Goal: Find specific page/section: Find specific page/section

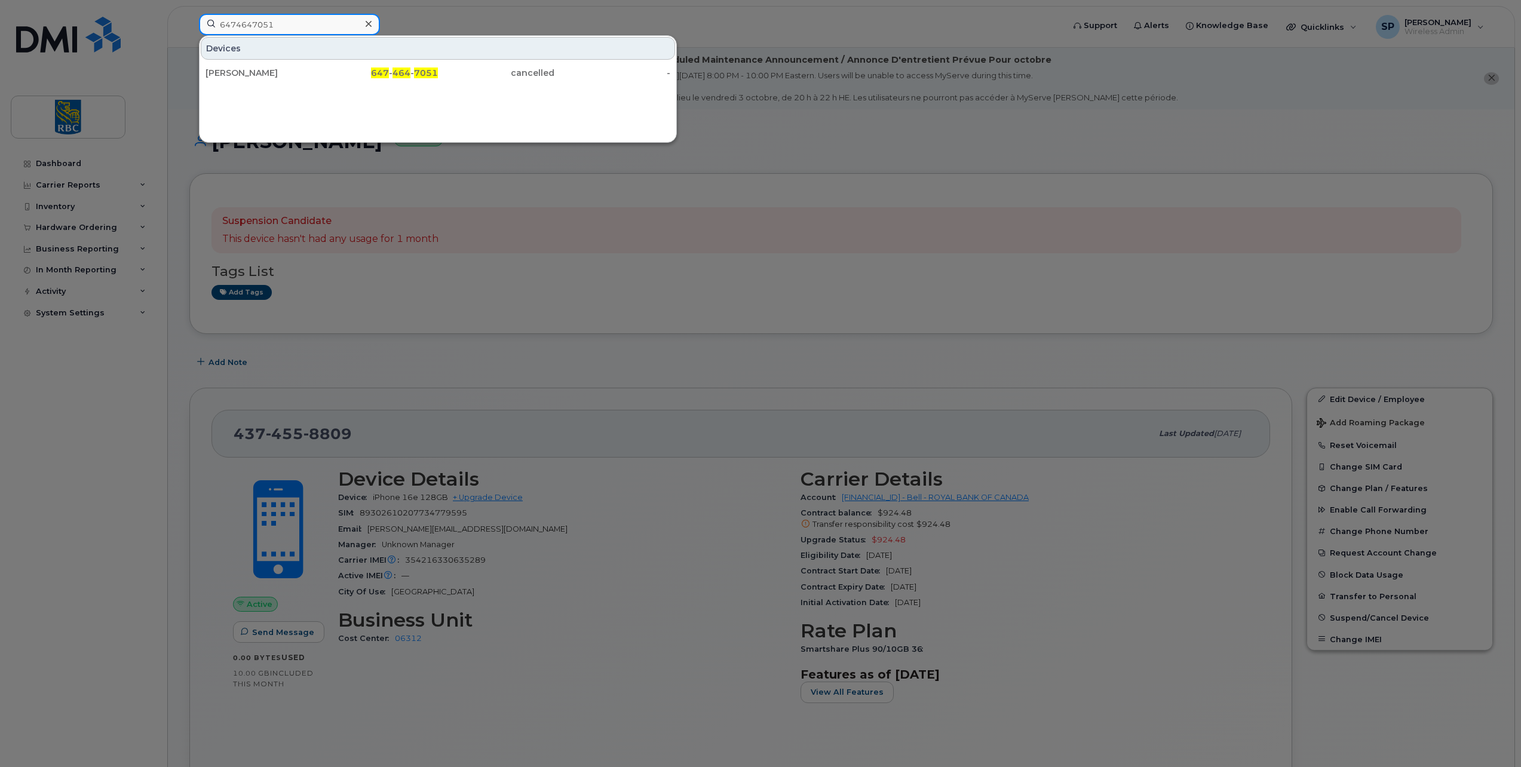
drag, startPoint x: 273, startPoint y: 27, endPoint x: 190, endPoint y: 19, distance: 83.5
click at [191, 19] on div "6474647051 Devices Sandra Vacca 647 - 464 - 7051 cancelled -" at bounding box center [627, 27] width 876 height 26
paste input "4374558809"
type input "4374558809"
click at [299, 69] on div "Petru Ciur" at bounding box center [263, 73] width 116 height 12
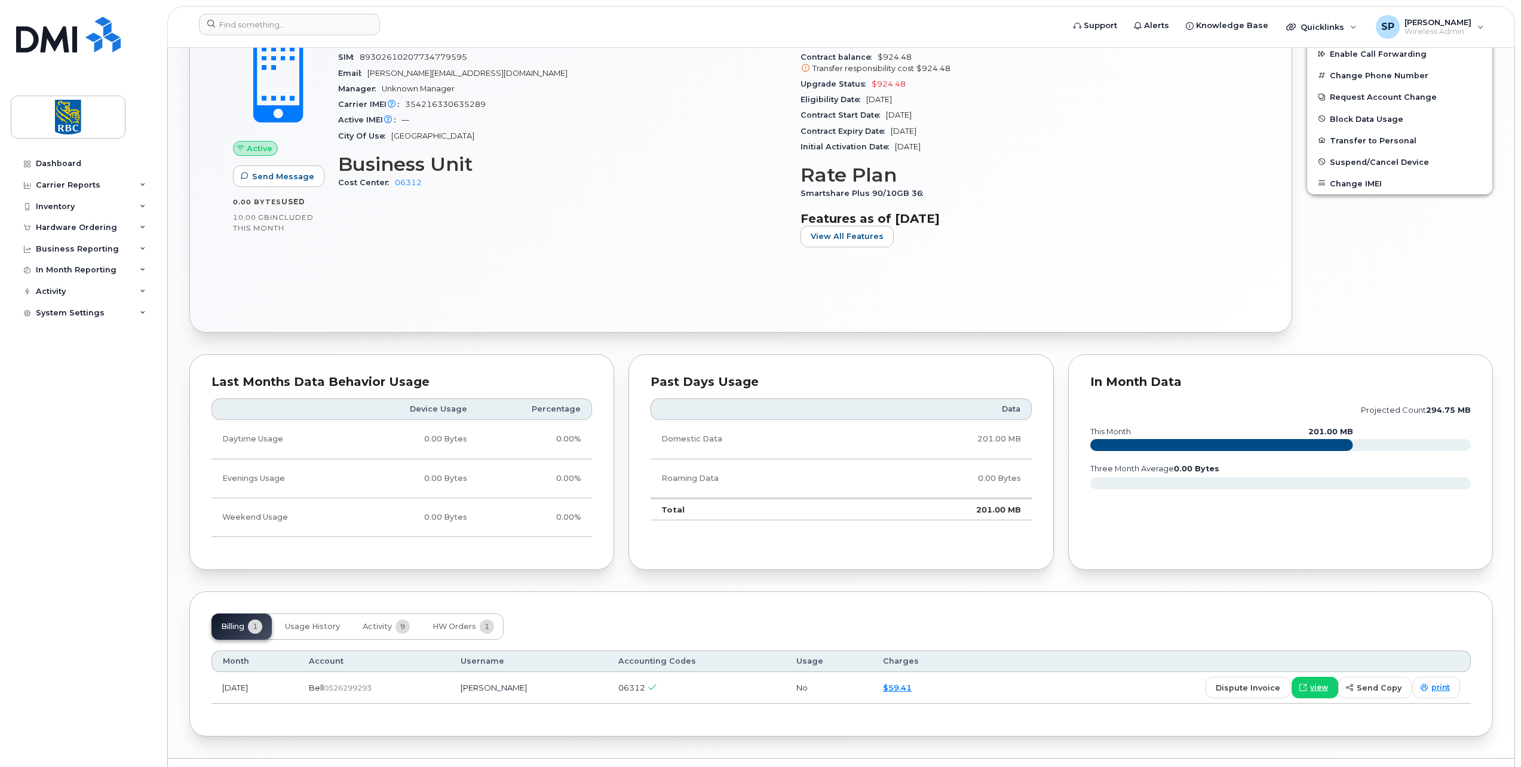
scroll to position [485, 0]
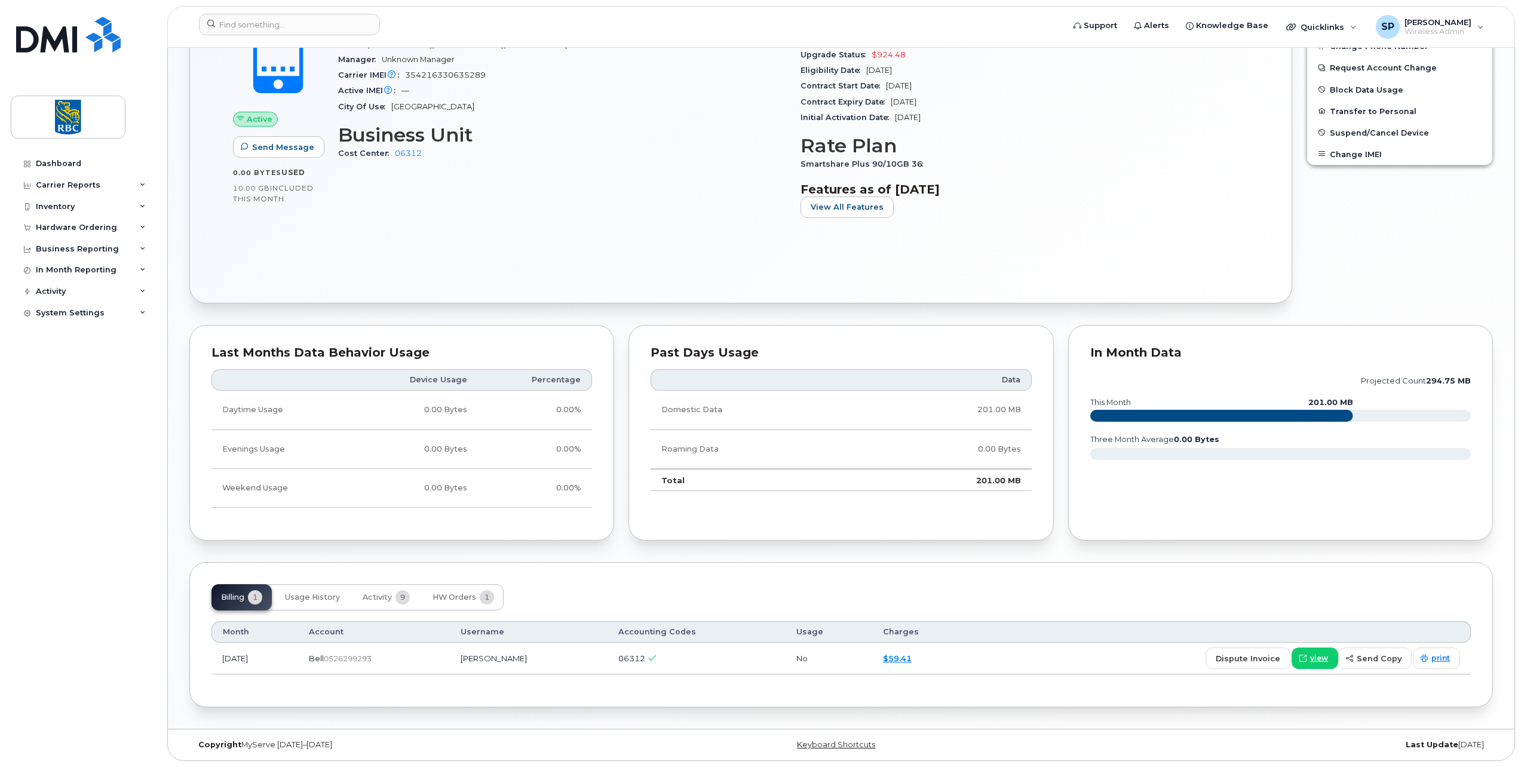
drag, startPoint x: 400, startPoint y: 669, endPoint x: 351, endPoint y: 662, distance: 50.2
click at [351, 662] on td "Bell  0526299293" at bounding box center [373, 659] width 151 height 32
copy span "0526299293"
click at [318, 24] on input at bounding box center [289, 25] width 181 height 22
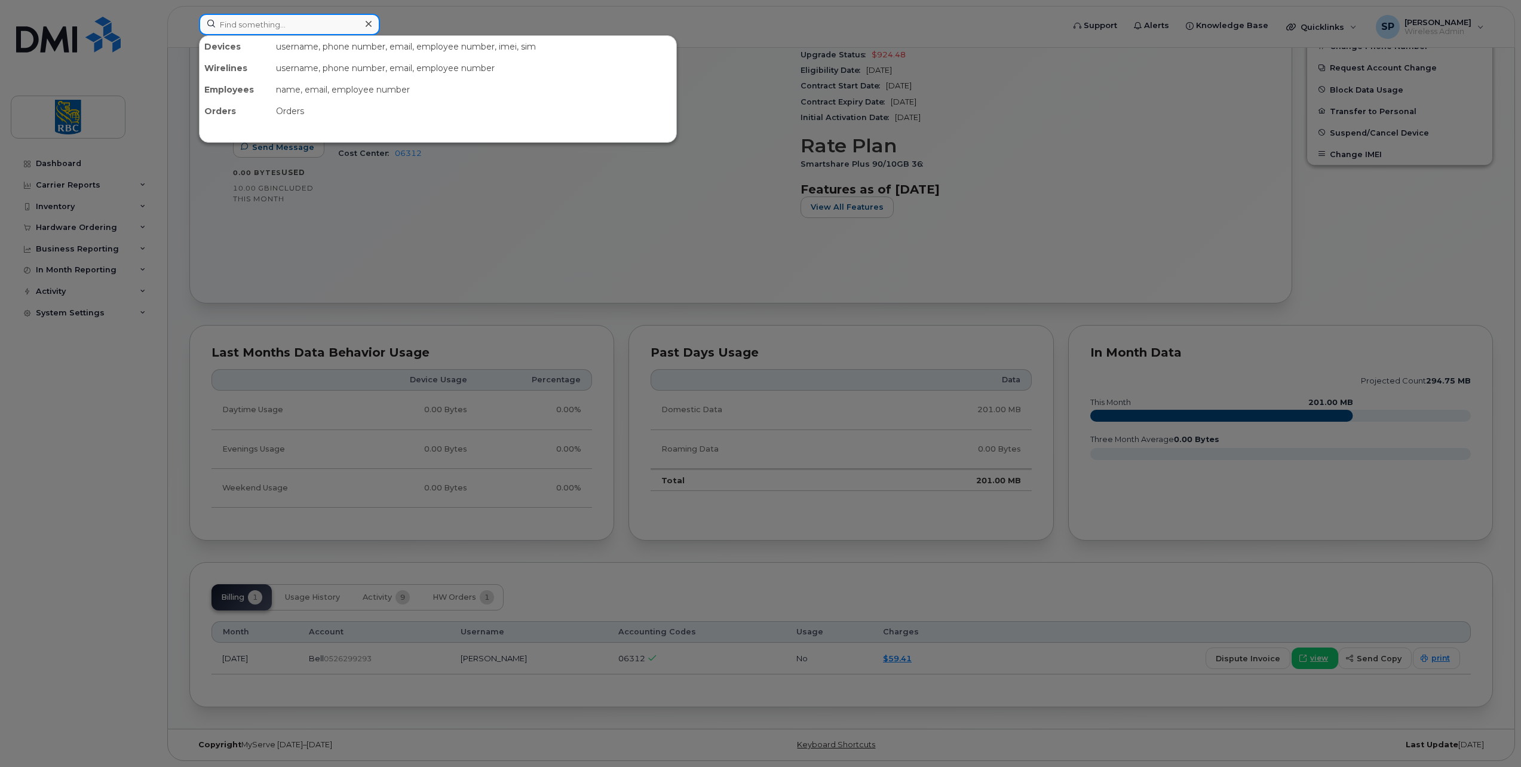
paste input "6479847385"
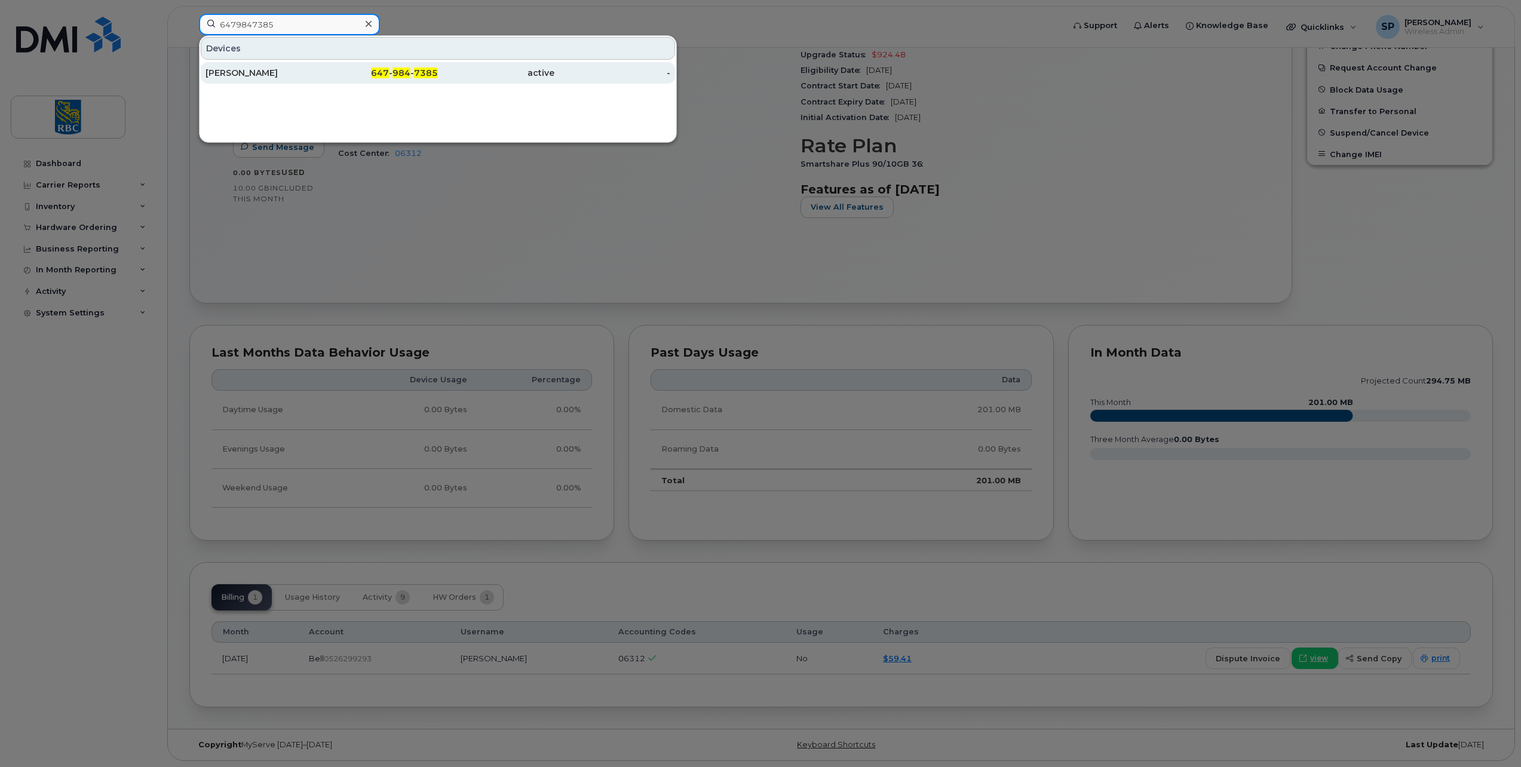
type input "6479847385"
click at [232, 69] on div "[PERSON_NAME]" at bounding box center [263, 73] width 116 height 12
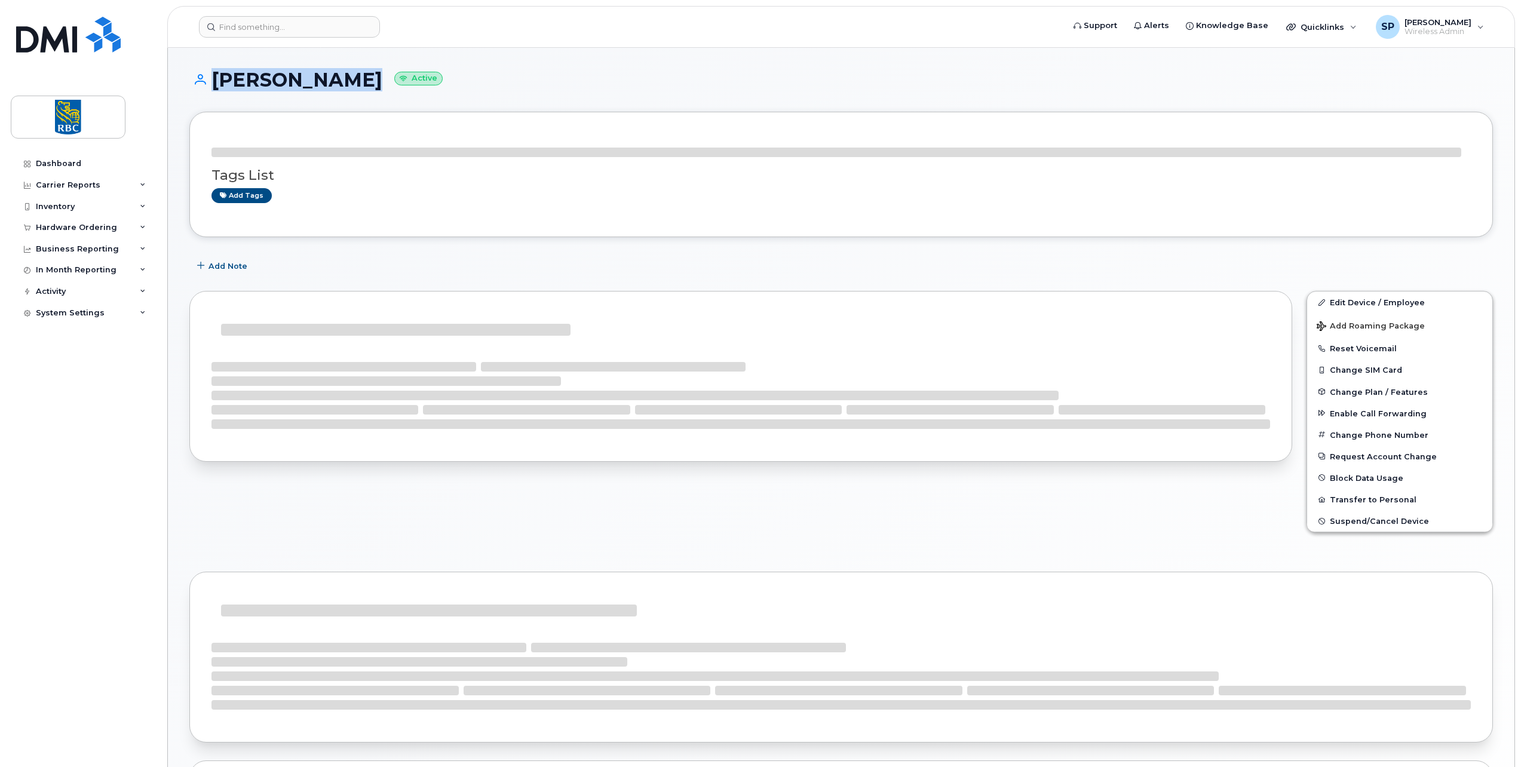
click at [204, 78] on h1 "Steve Walker Active" at bounding box center [840, 79] width 1303 height 21
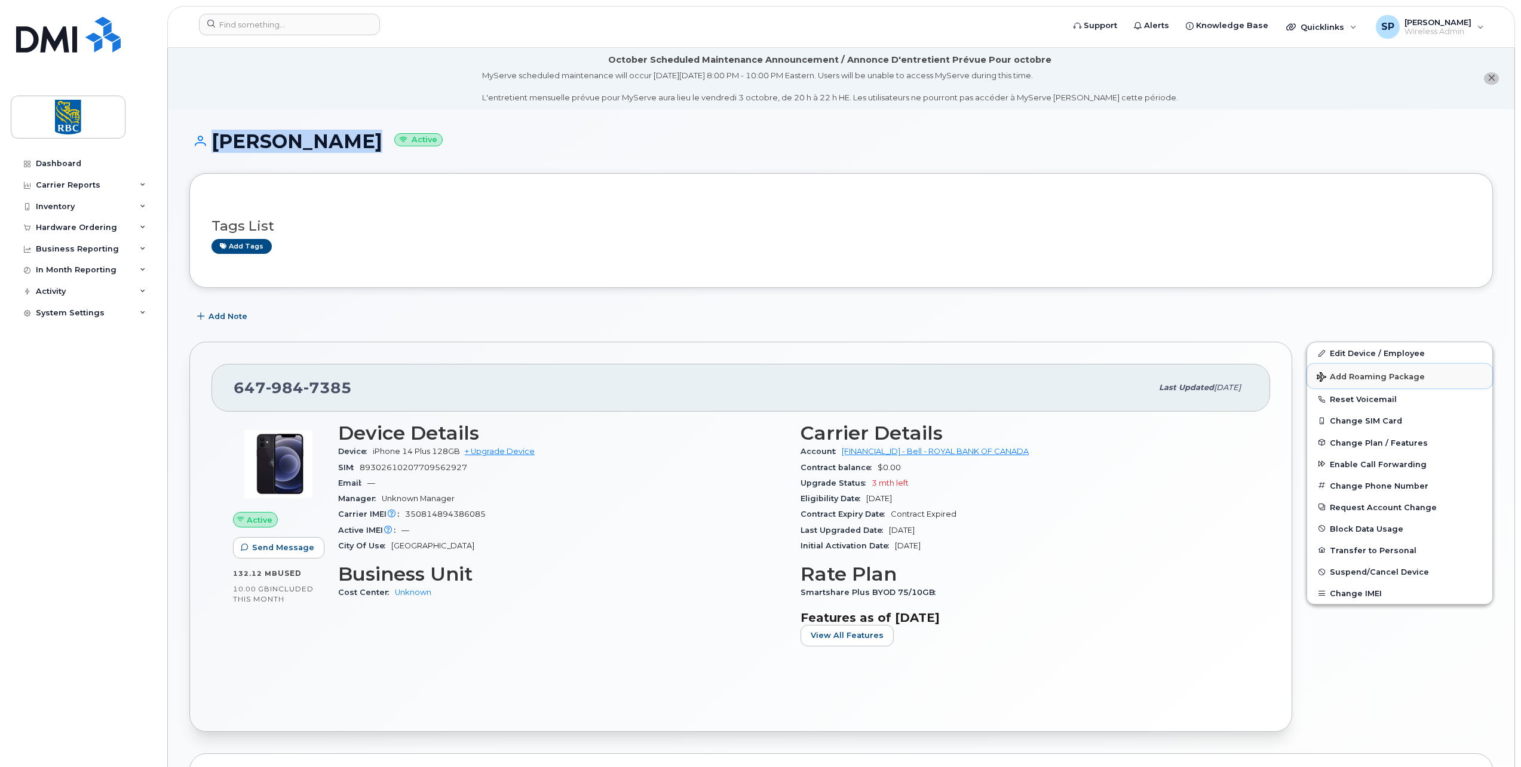
click at [1334, 365] on button "Add Roaming Package" at bounding box center [1399, 376] width 185 height 24
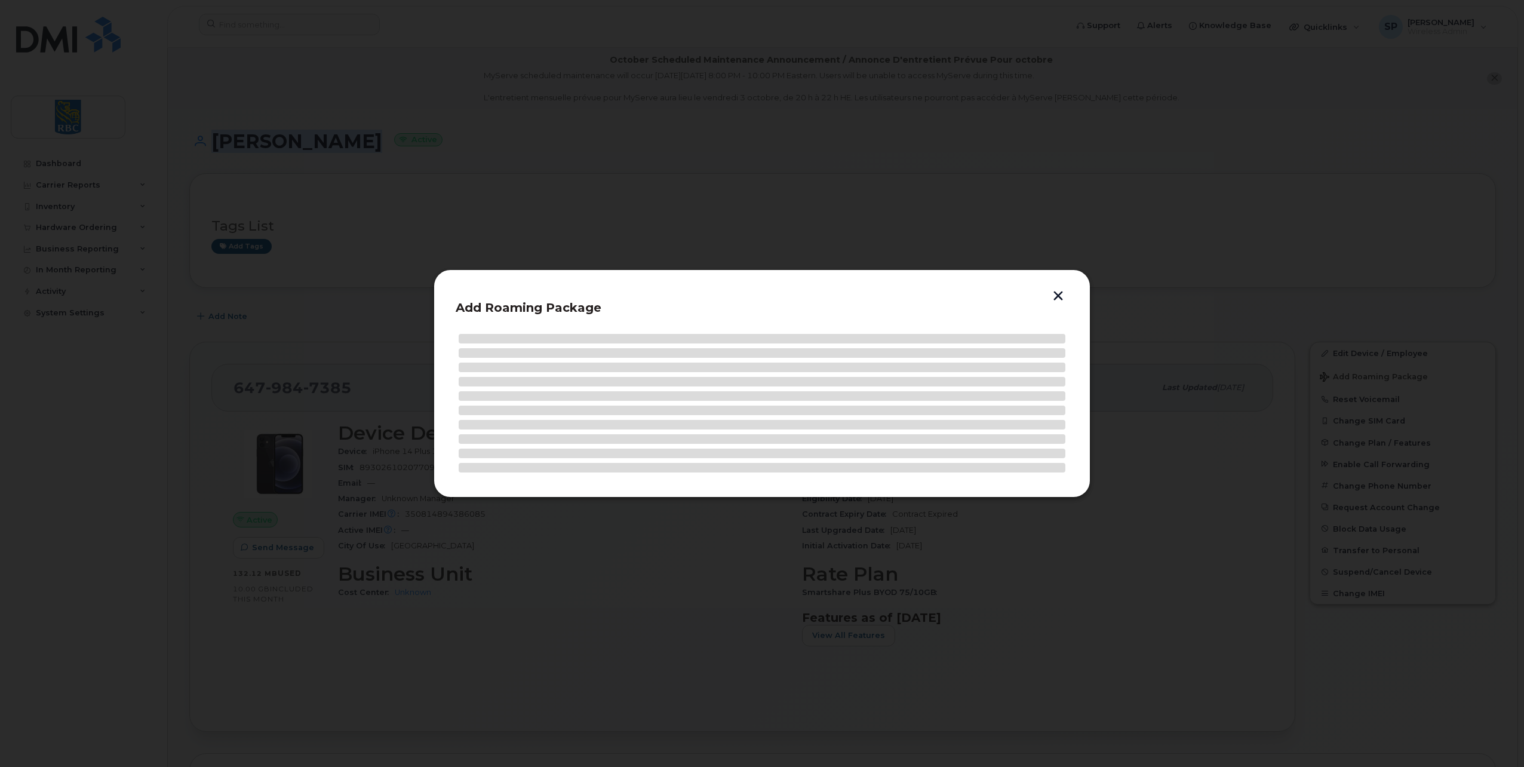
click at [1057, 294] on button "button" at bounding box center [1058, 297] width 18 height 13
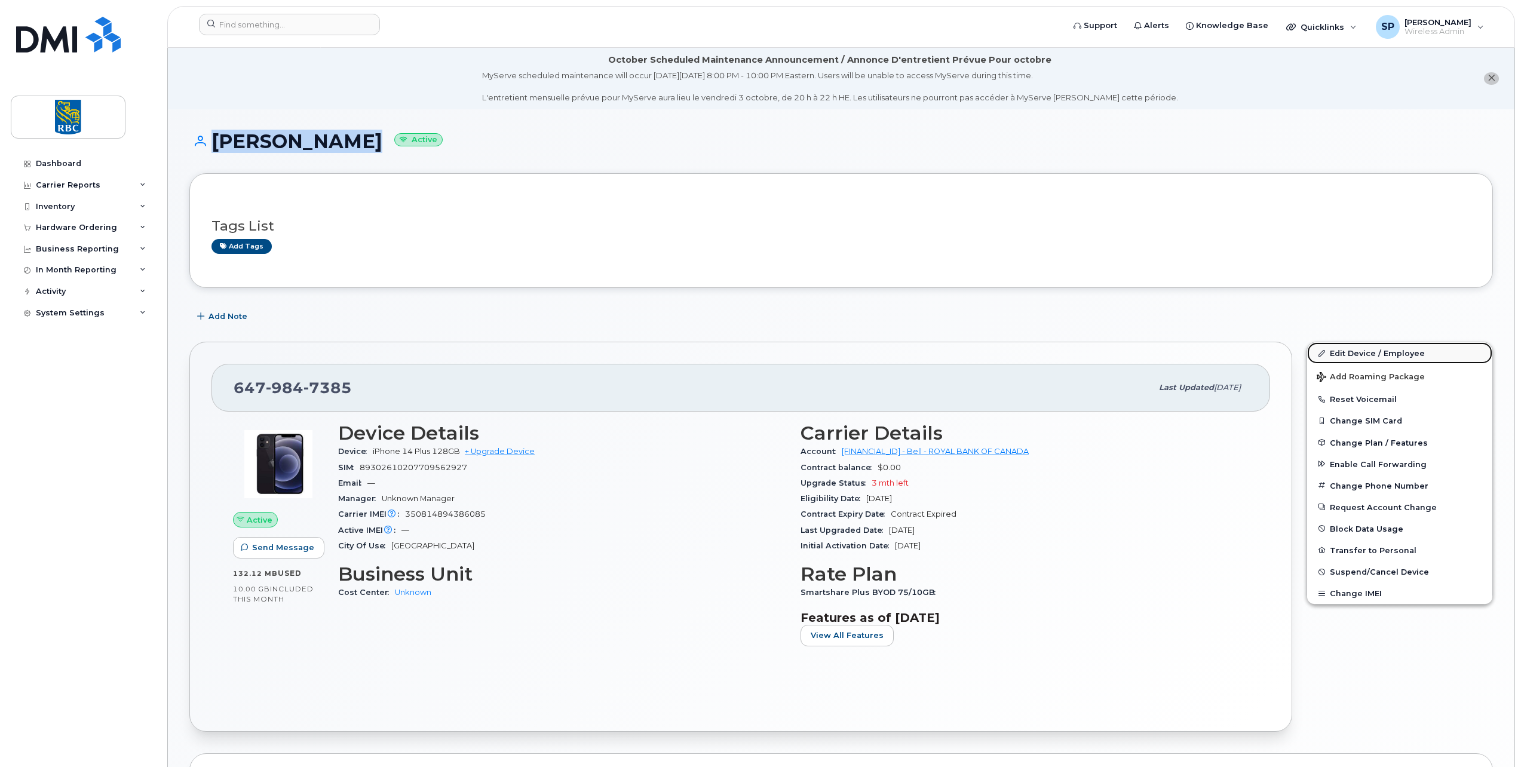
click at [1349, 355] on link "Edit Device / Employee" at bounding box center [1399, 353] width 185 height 22
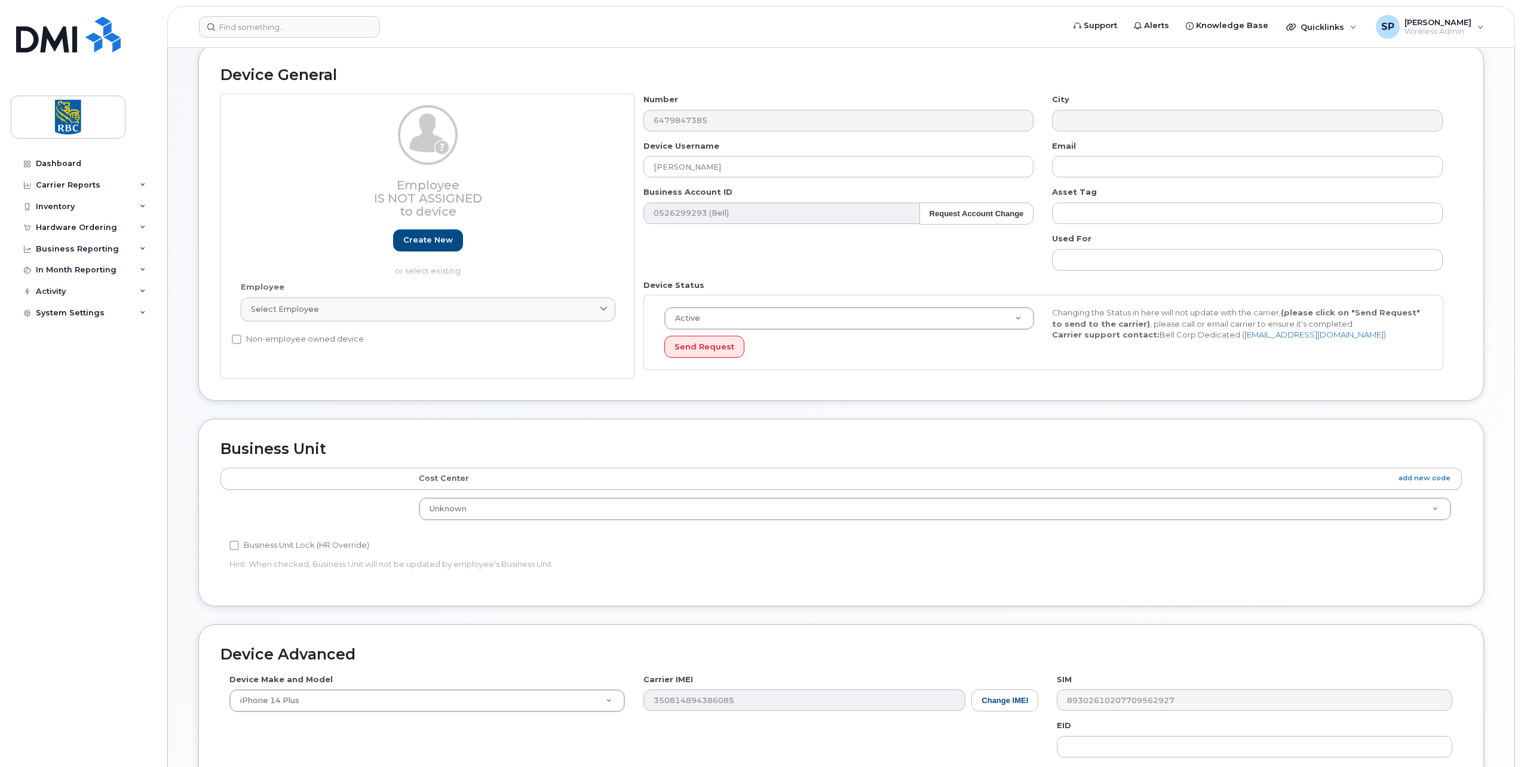
scroll to position [340, 0]
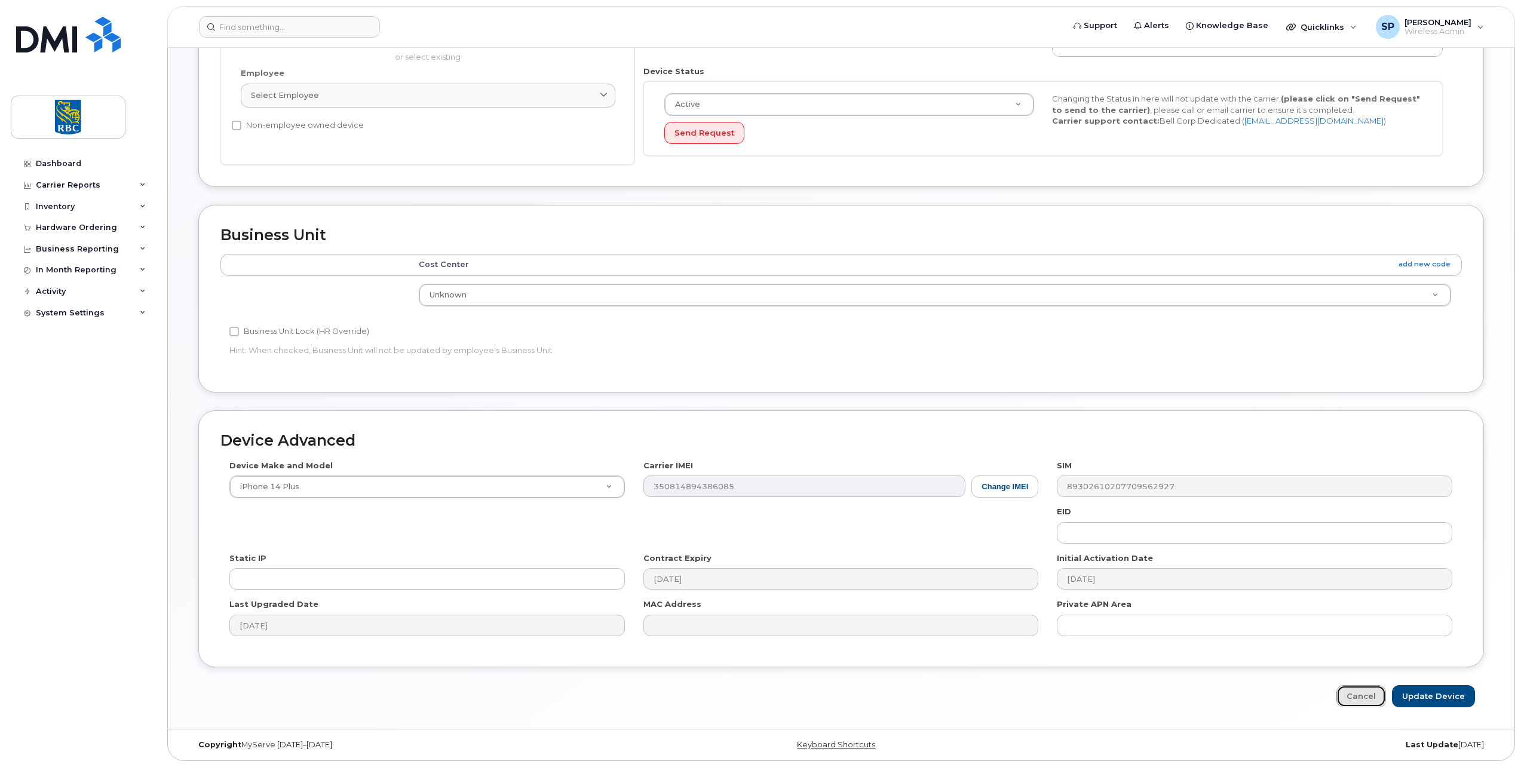
click at [1364, 701] on link "Cancel" at bounding box center [1361, 696] width 50 height 22
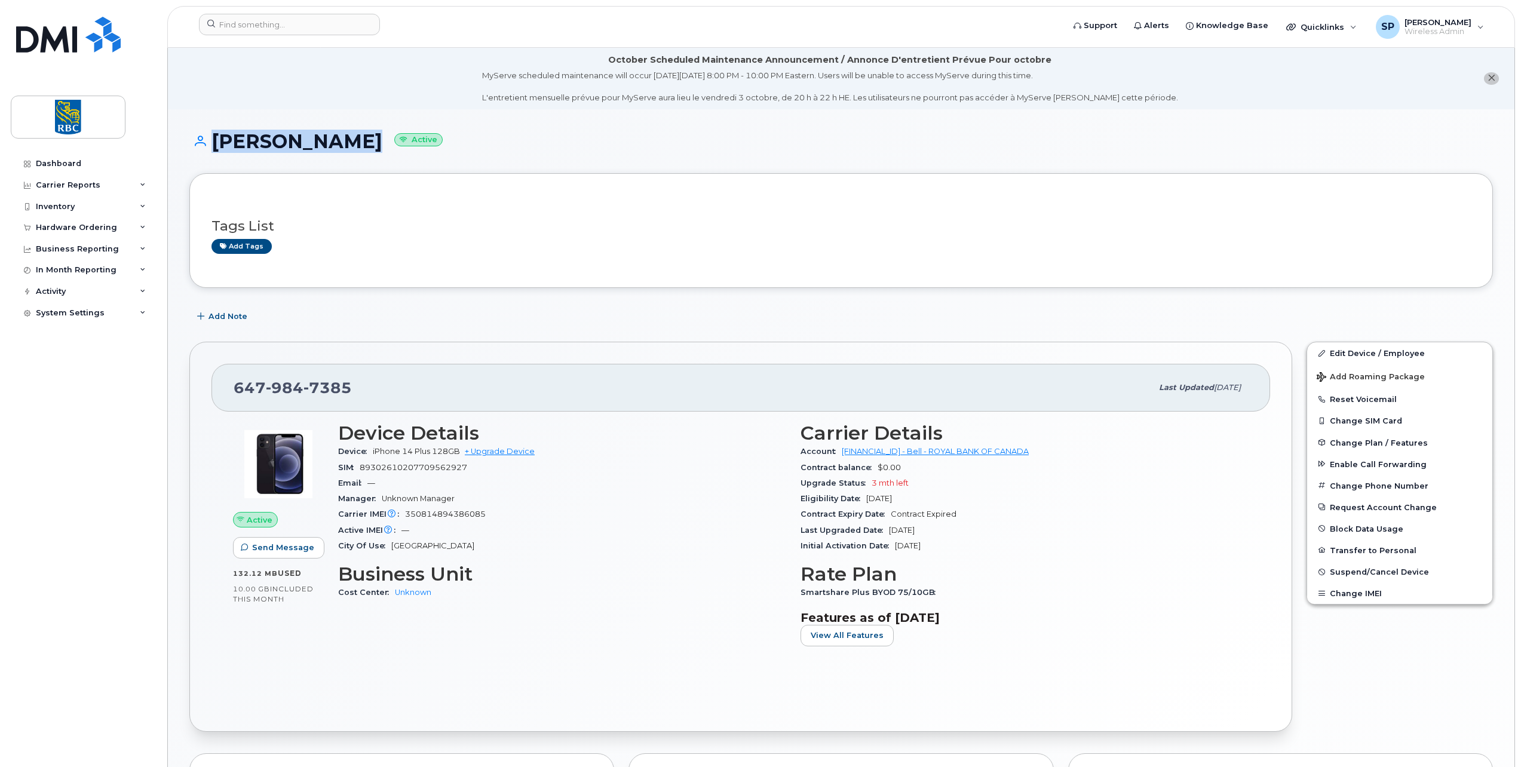
drag, startPoint x: 346, startPoint y: 143, endPoint x: 202, endPoint y: 140, distance: 143.4
click at [202, 140] on h1 "[PERSON_NAME] Active" at bounding box center [840, 141] width 1303 height 21
copy h1 "[PERSON_NAME]"
drag, startPoint x: 211, startPoint y: 25, endPoint x: 228, endPoint y: 27, distance: 16.8
click at [211, 25] on input at bounding box center [289, 25] width 181 height 22
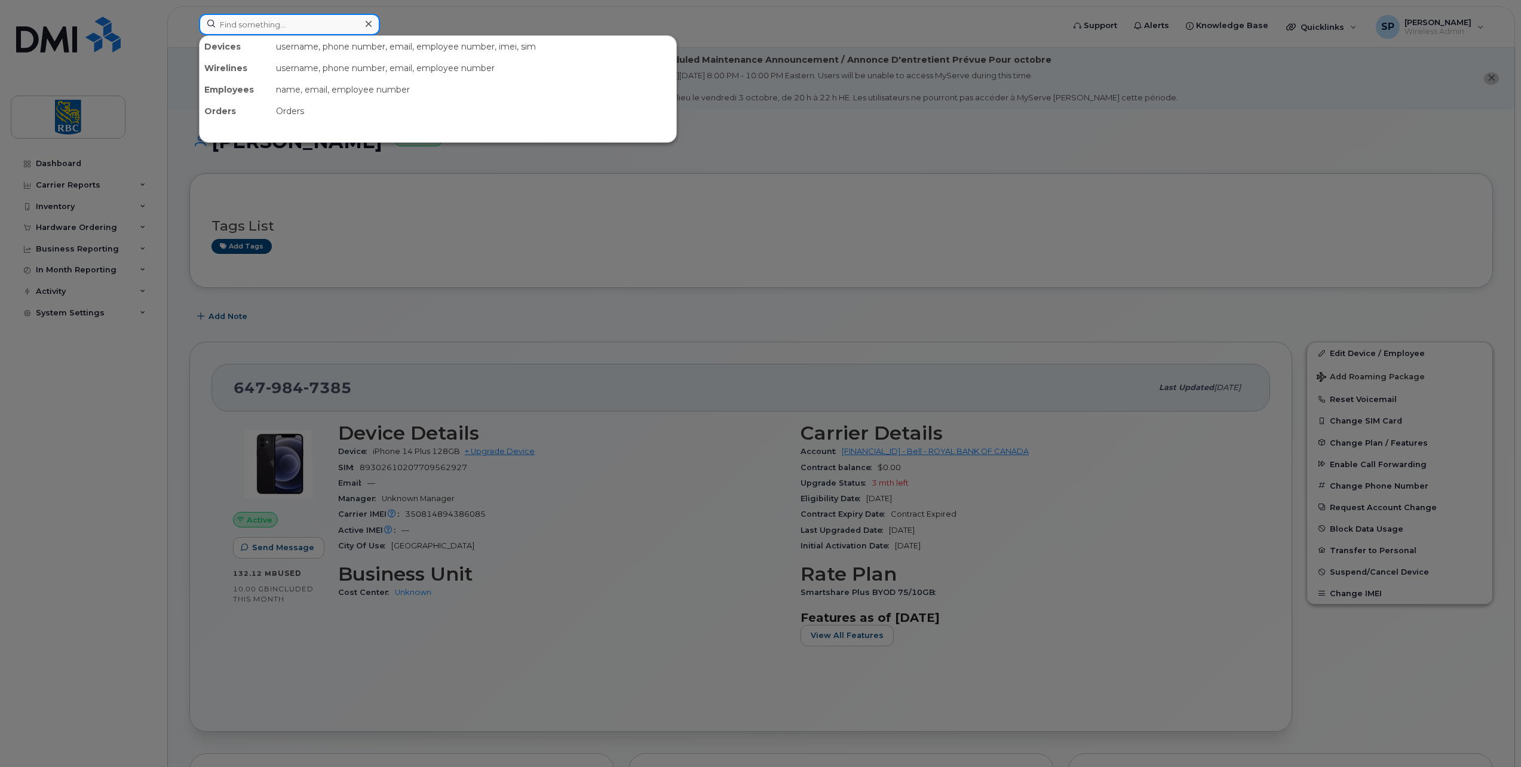
paste input "[PERSON_NAME]"
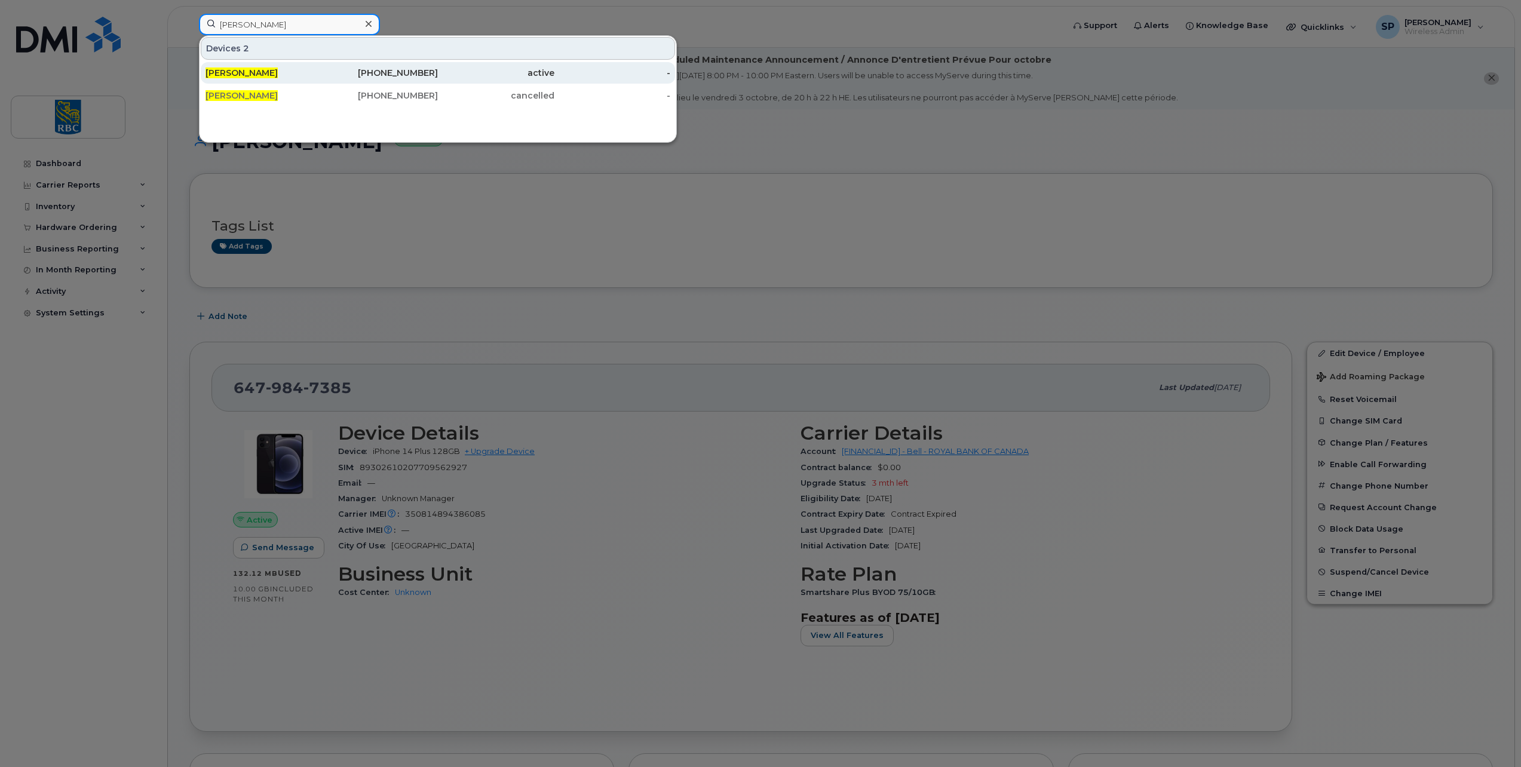
type input "[PERSON_NAME]"
click at [275, 76] on div "[PERSON_NAME]" at bounding box center [263, 73] width 116 height 12
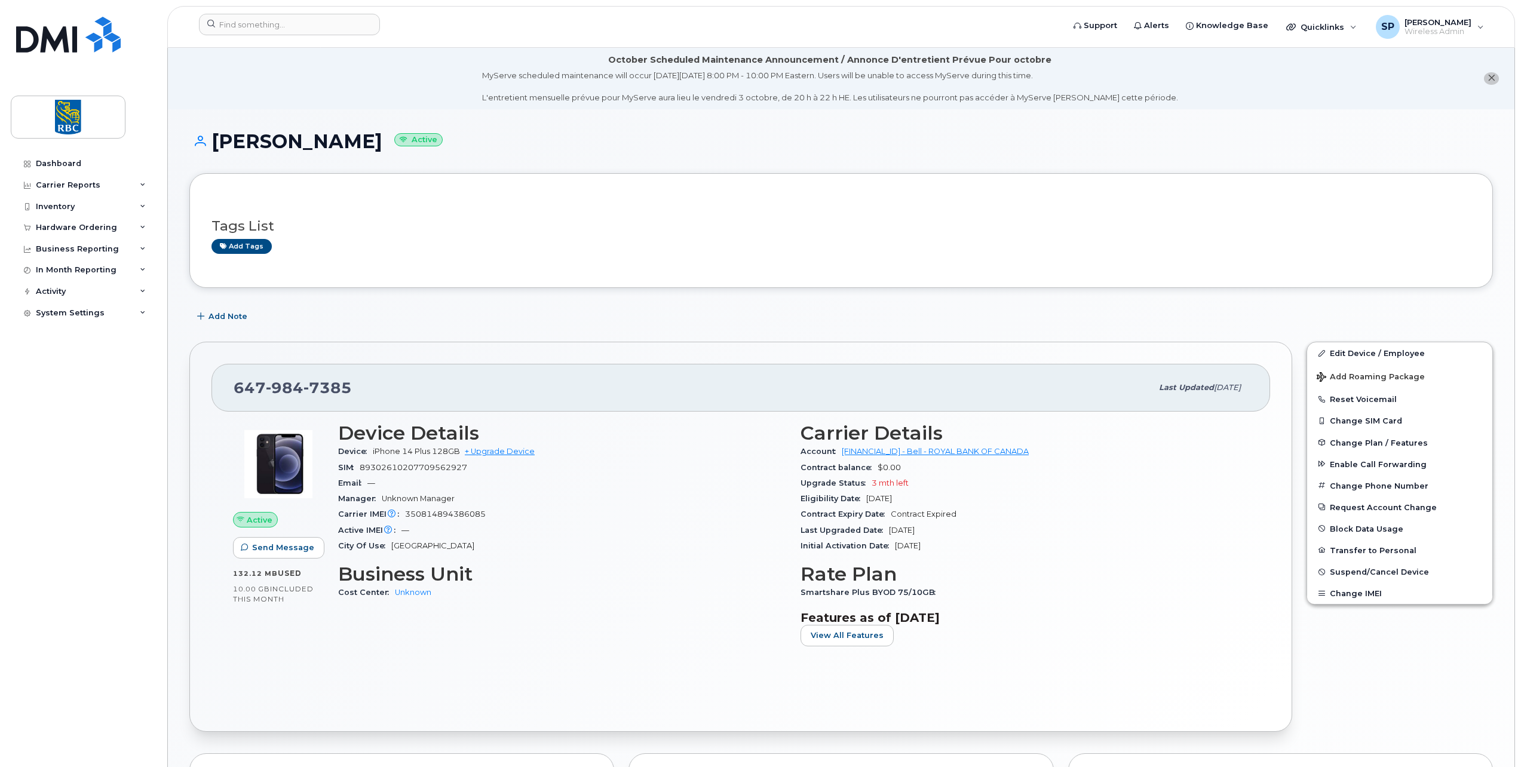
click at [441, 514] on span "350814894386085" at bounding box center [445, 513] width 81 height 9
copy span "350814894386085"
drag, startPoint x: 343, startPoint y: 145, endPoint x: 214, endPoint y: 143, distance: 128.4
click at [214, 143] on h1 "[PERSON_NAME] Active" at bounding box center [840, 141] width 1303 height 21
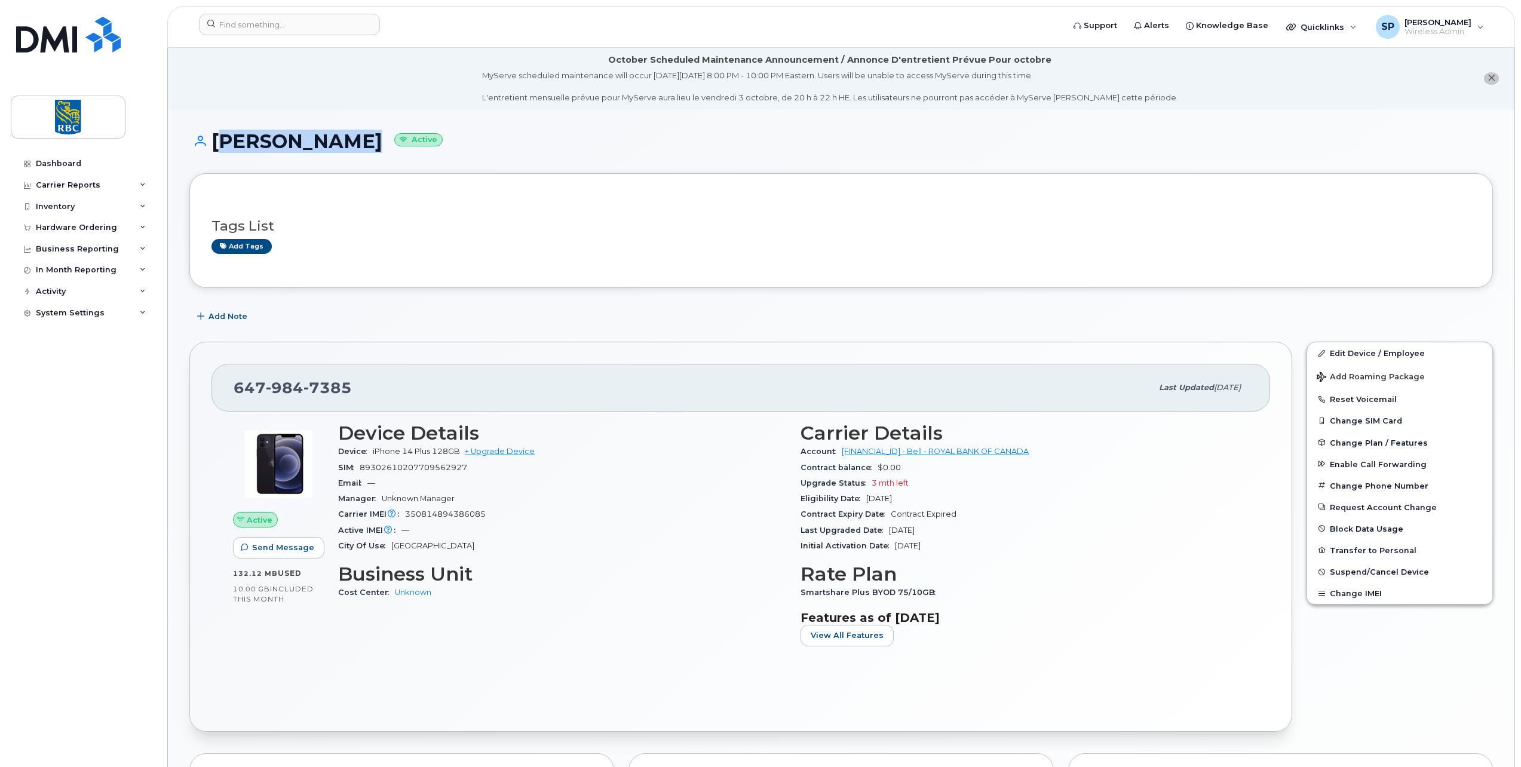
copy h1 "[PERSON_NAME]"
click at [239, 17] on input at bounding box center [289, 25] width 181 height 22
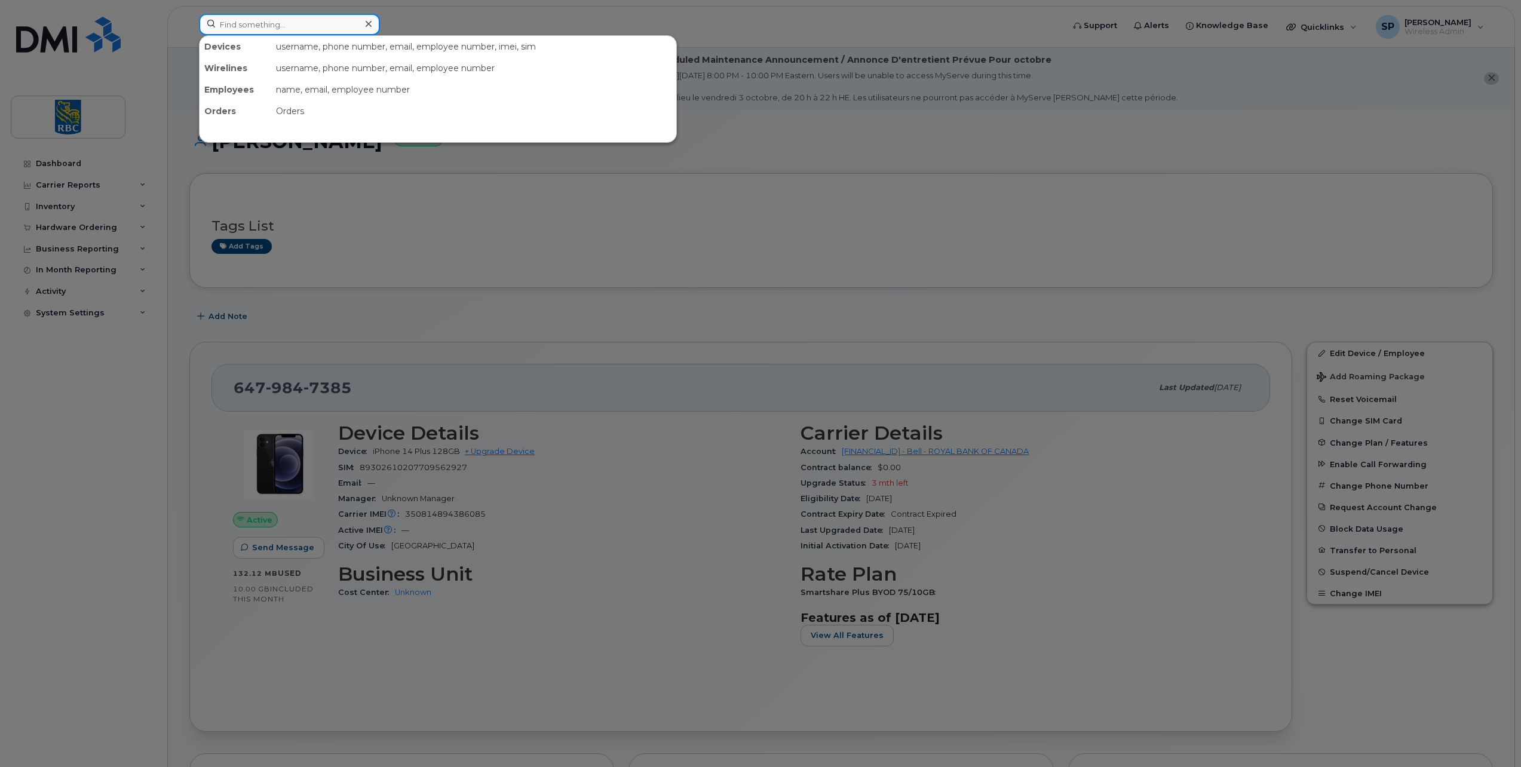
paste input "[PERSON_NAME]"
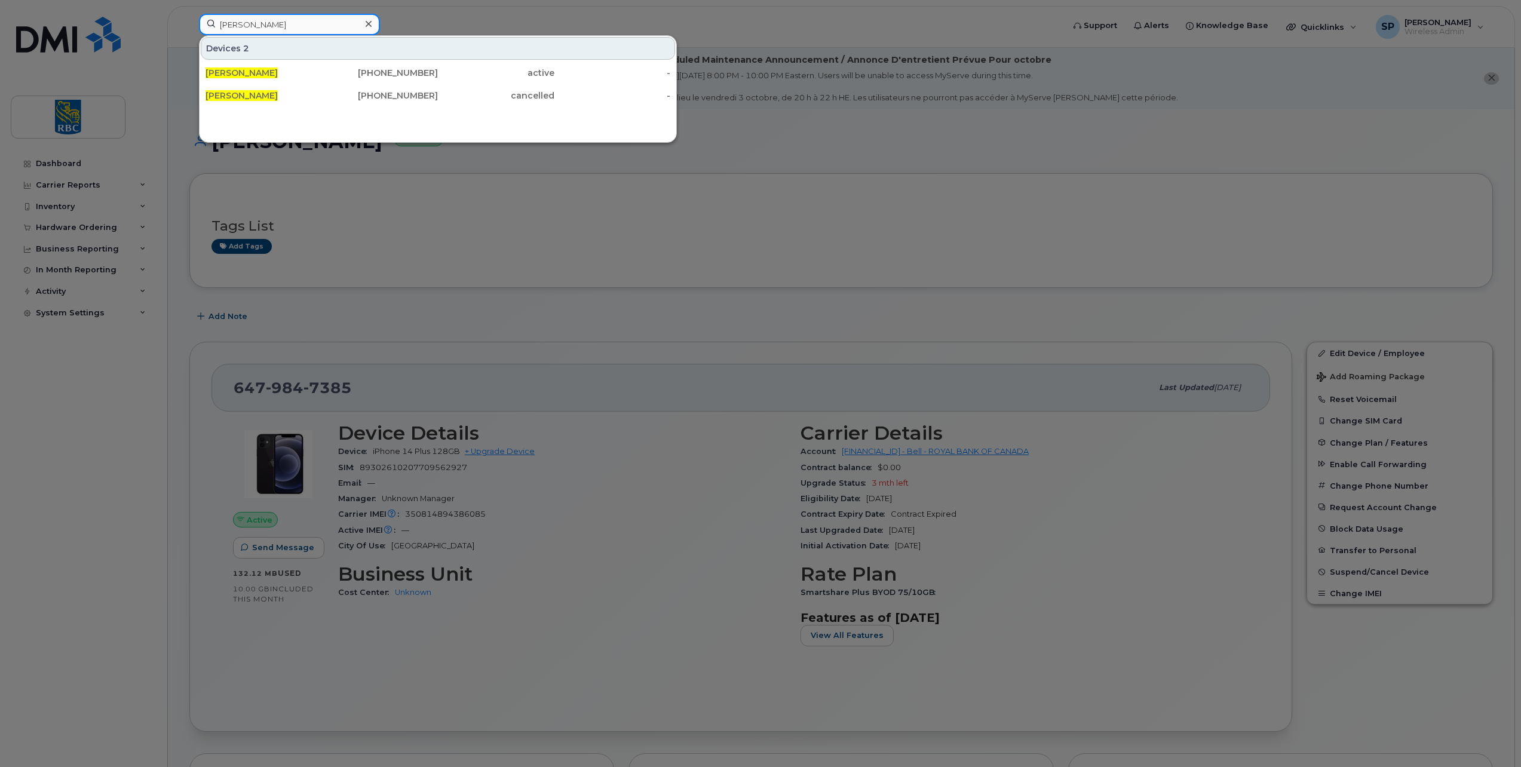
type input "[PERSON_NAME]"
